Goal: Use online tool/utility: Use online tool/utility

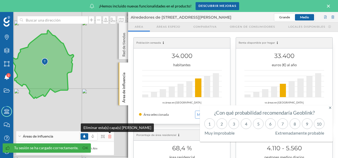
click at [111, 136] on icon at bounding box center [109, 136] width 3 height 4
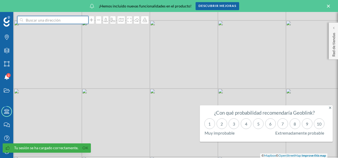
click at [44, 21] on input at bounding box center [53, 20] width 60 height 8
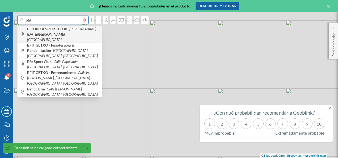
type input "bfit"
click at [46, 30] on b "BFit IBIZA SPORT CLUB" at bounding box center [47, 29] width 41 height 5
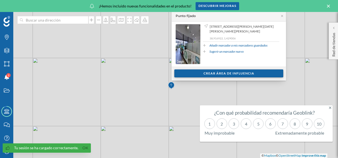
click at [243, 74] on div "Crear área de influencia" at bounding box center [228, 73] width 109 height 8
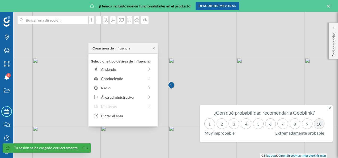
click at [318, 126] on div "10" at bounding box center [319, 123] width 11 height 11
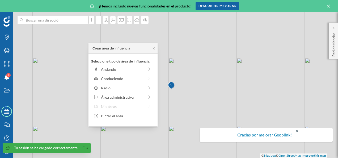
click at [296, 131] on icon at bounding box center [297, 131] width 2 height 4
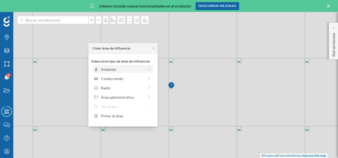
click at [108, 70] on div "Andando" at bounding box center [122, 69] width 43 height 6
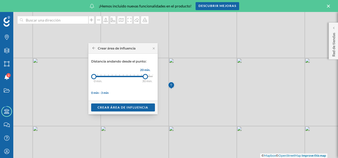
drag, startPoint x: 98, startPoint y: 77, endPoint x: 145, endPoint y: 76, distance: 46.8
click at [145, 76] on div at bounding box center [145, 76] width 5 height 5
click at [121, 109] on div "Crear área de influencia" at bounding box center [123, 107] width 64 height 8
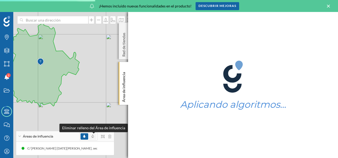
click at [93, 138] on span at bounding box center [93, 136] width 2 height 5
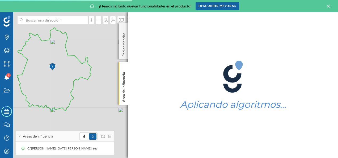
drag, startPoint x: 75, startPoint y: 86, endPoint x: 87, endPoint y: 91, distance: 12.9
click at [87, 91] on div "© Mapbox © OpenStreetMap Improve this map" at bounding box center [169, 85] width 338 height 146
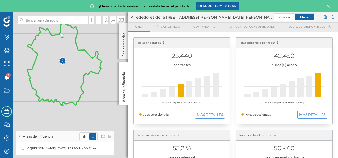
drag, startPoint x: 91, startPoint y: 111, endPoint x: 100, endPoint y: 105, distance: 10.8
click at [100, 105] on div "© Mapbox © OpenStreetMap Improve this map" at bounding box center [169, 85] width 338 height 146
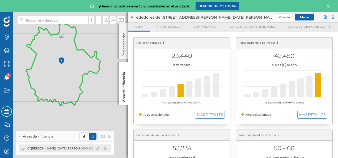
click at [98, 148] on icon at bounding box center [98, 148] width 4 height 4
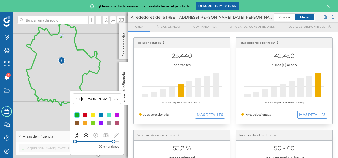
click at [85, 136] on icon at bounding box center [86, 135] width 5 height 4
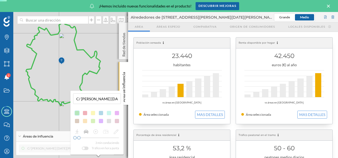
click at [79, 138] on div "3 min conduciendo Tráfico en hora punta" at bounding box center [97, 140] width 48 height 22
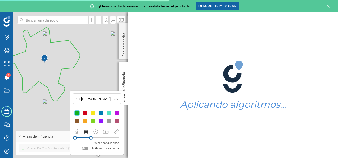
drag, startPoint x: 78, startPoint y: 137, endPoint x: 91, endPoint y: 139, distance: 12.9
click at [91, 139] on div at bounding box center [91, 138] width 4 height 4
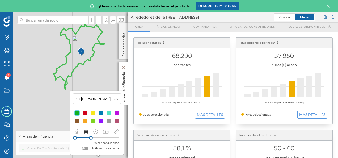
drag, startPoint x: 95, startPoint y: 70, endPoint x: 120, endPoint y: 69, distance: 25.0
click at [120, 69] on div "Marcas Capas Áreas Notificaciones 3 Estados Academy Contacta con nosotros Centr…" at bounding box center [169, 85] width 338 height 146
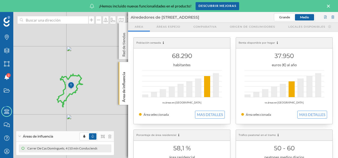
drag, startPoint x: 91, startPoint y: 85, endPoint x: 81, endPoint y: 103, distance: 20.5
click at [81, 103] on div "© Mapbox © OpenStreetMap Improve this map" at bounding box center [169, 85] width 338 height 146
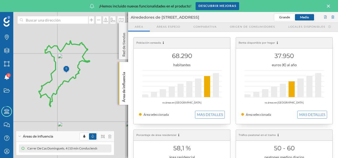
drag, startPoint x: 78, startPoint y: 102, endPoint x: 83, endPoint y: 97, distance: 6.8
click at [83, 97] on div "© Mapbox © OpenStreetMap Improve this map" at bounding box center [169, 85] width 338 height 146
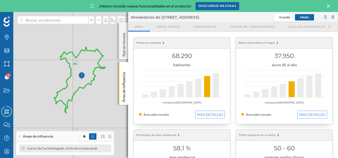
drag, startPoint x: 57, startPoint y: 81, endPoint x: 89, endPoint y: 95, distance: 35.6
click at [89, 95] on div "© Mapbox © OpenStreetMap Improve this map" at bounding box center [169, 85] width 338 height 146
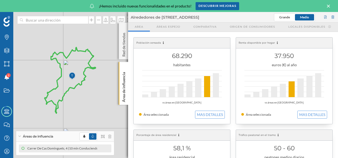
drag, startPoint x: 94, startPoint y: 106, endPoint x: 84, endPoint y: 106, distance: 9.8
click at [84, 106] on div "© Mapbox © OpenStreetMap Improve this map" at bounding box center [169, 85] width 338 height 146
